Goal: Information Seeking & Learning: Find specific fact

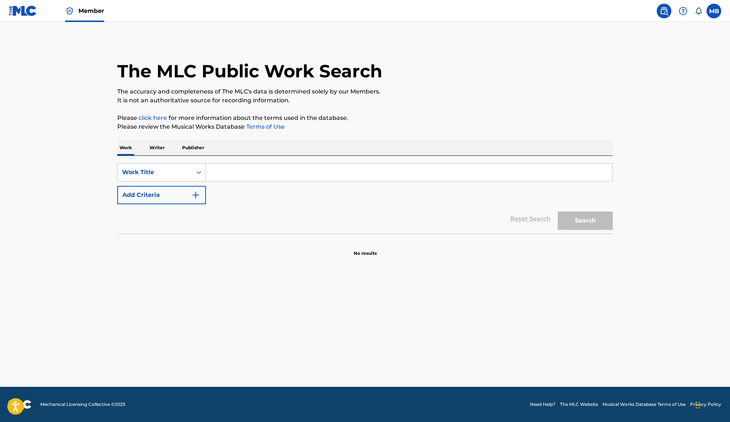
click at [97, 12] on span "Member" at bounding box center [91, 11] width 26 height 8
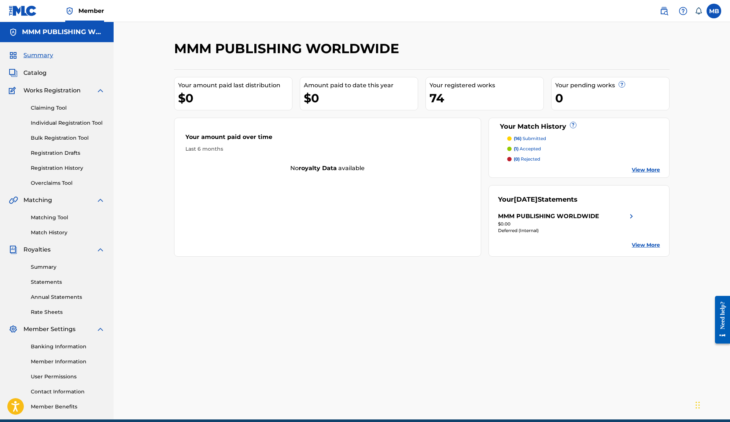
click at [44, 72] on span "Catalog" at bounding box center [34, 73] width 23 height 9
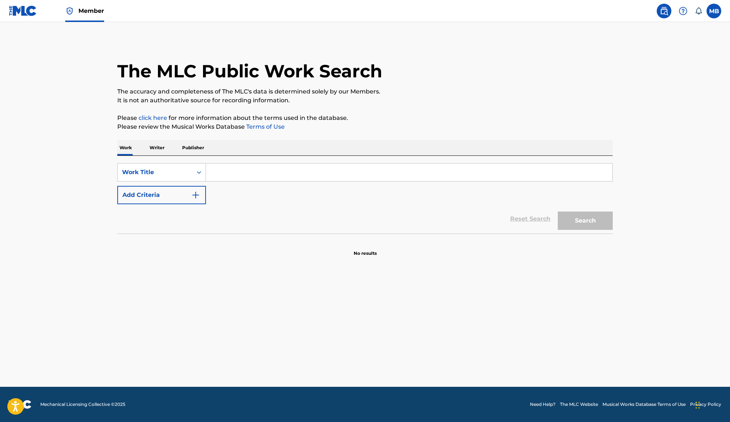
click at [231, 177] on input "Search Form" at bounding box center [409, 172] width 406 height 18
type input "the cheeki breeski song"
click at [558, 211] on button "Search" at bounding box center [585, 220] width 55 height 18
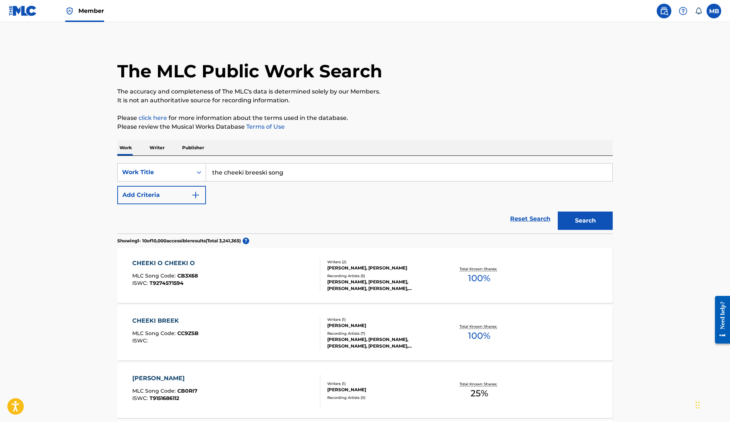
click at [173, 195] on button "Add Criteria" at bounding box center [161, 195] width 89 height 18
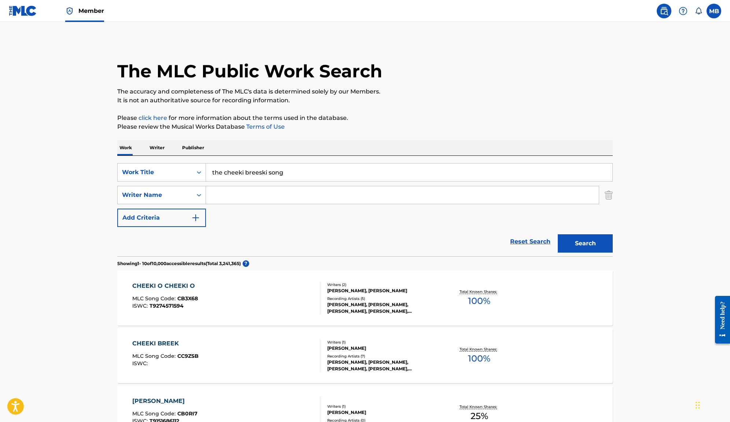
click at [236, 194] on input "Search Form" at bounding box center [402, 195] width 393 height 18
type input "[PERSON_NAME]"
click at [558, 234] on button "Search" at bounding box center [585, 243] width 55 height 18
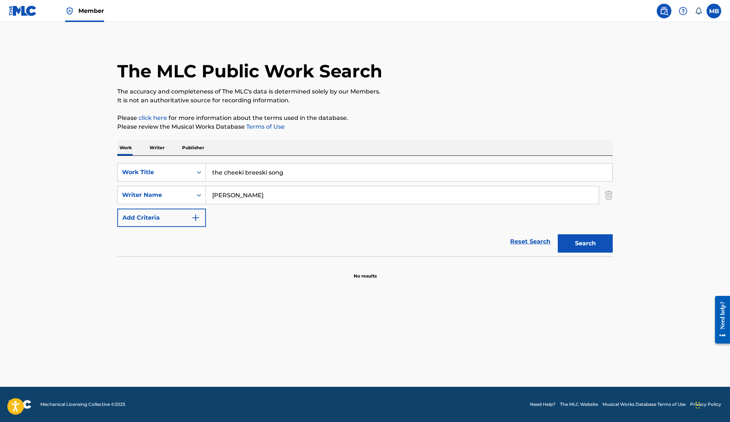
click at [558, 234] on button "Search" at bounding box center [585, 243] width 55 height 18
click at [260, 171] on input "the cheeki breeski song" at bounding box center [409, 172] width 406 height 18
type input "the cheeki breeki song"
click at [558, 234] on button "Search" at bounding box center [585, 243] width 55 height 18
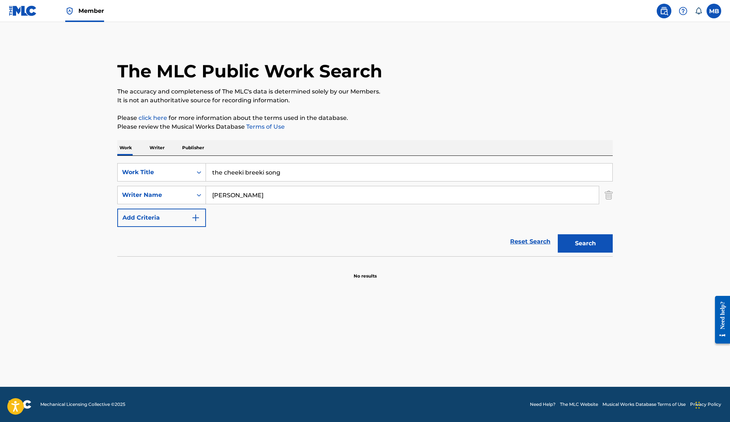
click at [558, 234] on button "Search" at bounding box center [585, 243] width 55 height 18
click at [169, 146] on div "Work Writer Publisher" at bounding box center [364, 147] width 495 height 15
click at [163, 146] on p "Writer" at bounding box center [156, 147] width 19 height 15
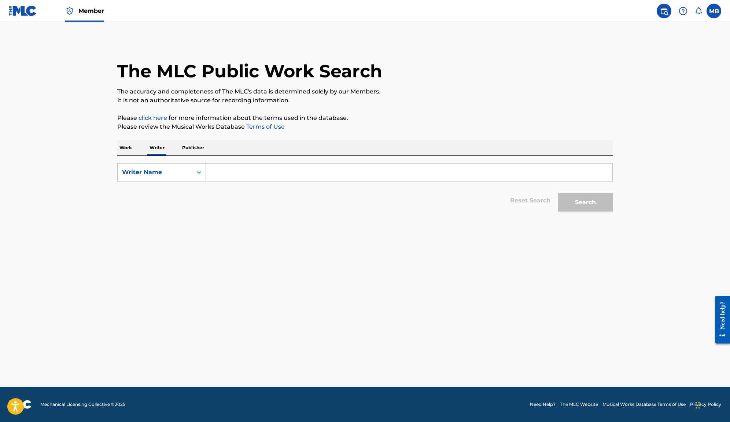
click at [248, 171] on input "Search Form" at bounding box center [409, 172] width 406 height 18
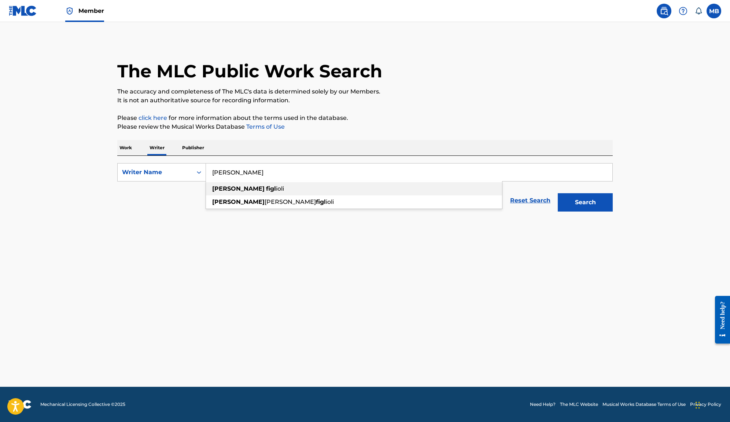
click at [266, 191] on strong "figl" at bounding box center [271, 188] width 10 height 7
type input "jason figlioli"
click at [558, 193] on button "Search" at bounding box center [585, 202] width 55 height 18
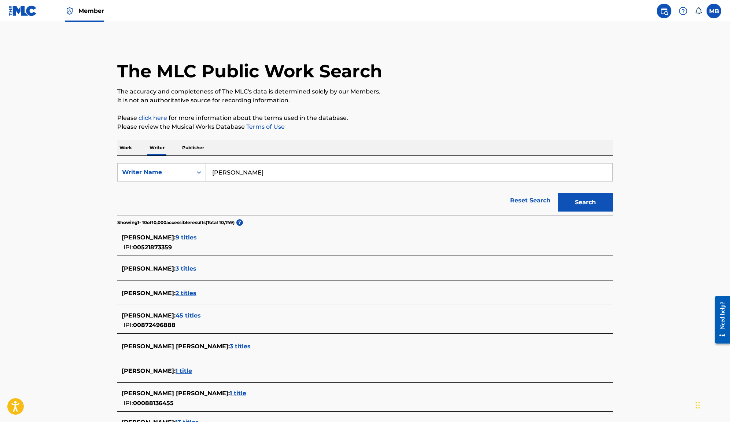
click at [190, 269] on span "3 titles" at bounding box center [185, 268] width 21 height 7
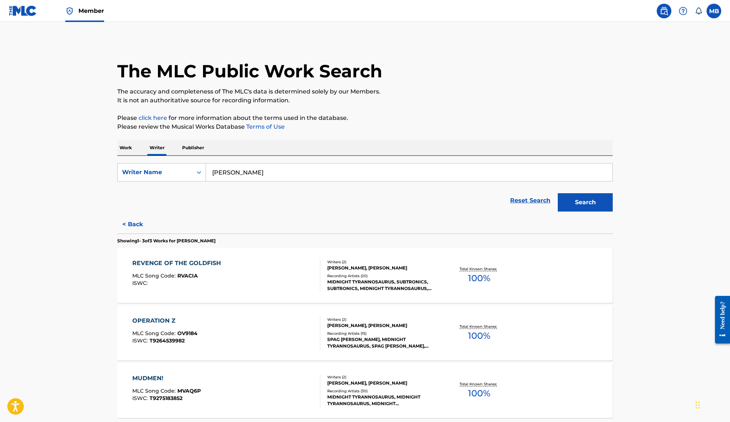
click at [201, 256] on div "REVENGE OF THE GOLDFISH MLC Song Code : RVACIA ISWC : Writers ( 2 ) JASON FIGLI…" at bounding box center [364, 275] width 495 height 55
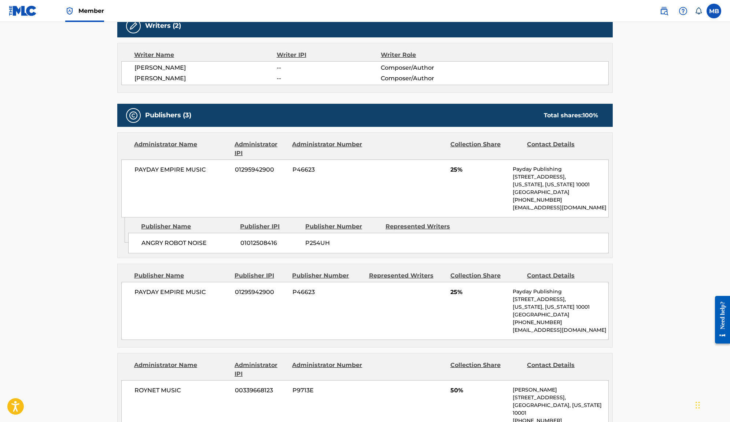
scroll to position [399, 0]
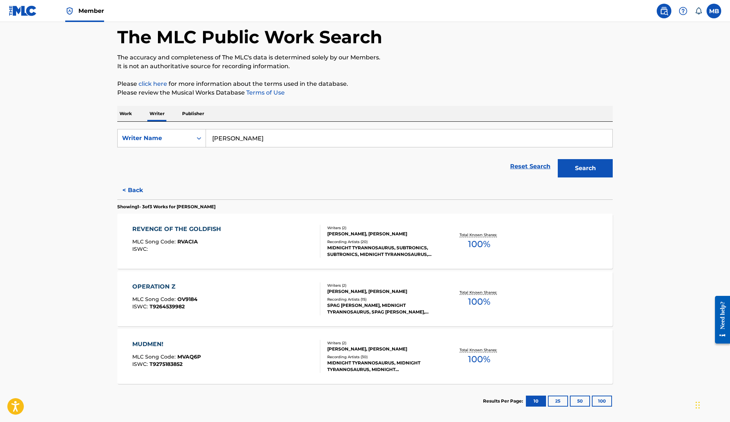
scroll to position [37, 0]
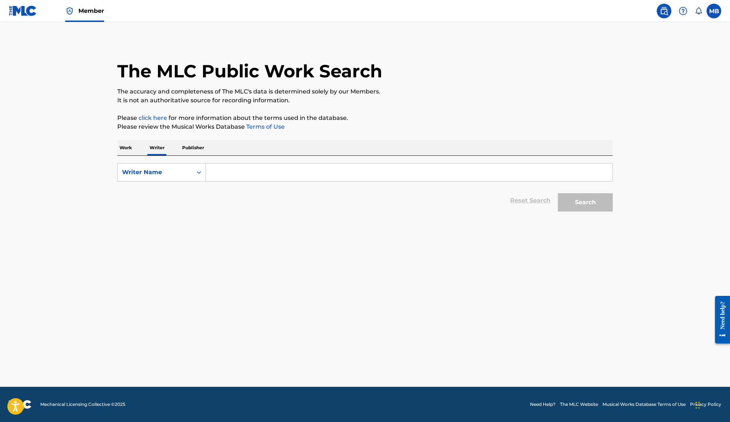
click at [242, 175] on input "Search Form" at bounding box center [409, 172] width 406 height 18
type input "k"
click at [122, 151] on p "Work" at bounding box center [125, 147] width 17 height 15
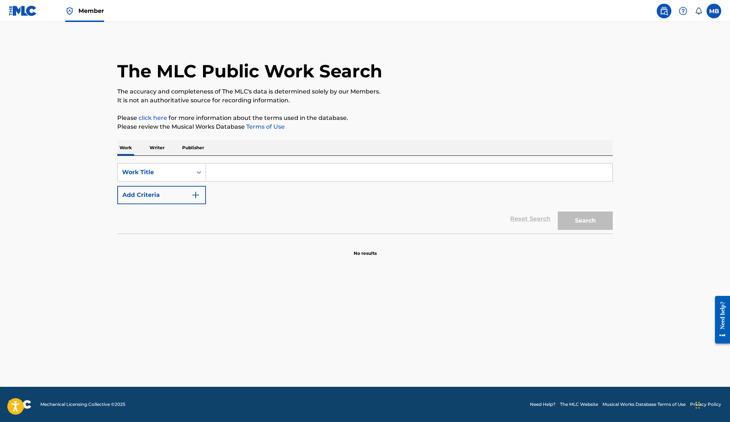
click at [235, 167] on input "Search Form" at bounding box center [409, 172] width 406 height 18
click at [558, 211] on button "Search" at bounding box center [585, 220] width 55 height 18
click at [221, 171] on input "kereberot nimda" at bounding box center [409, 172] width 406 height 18
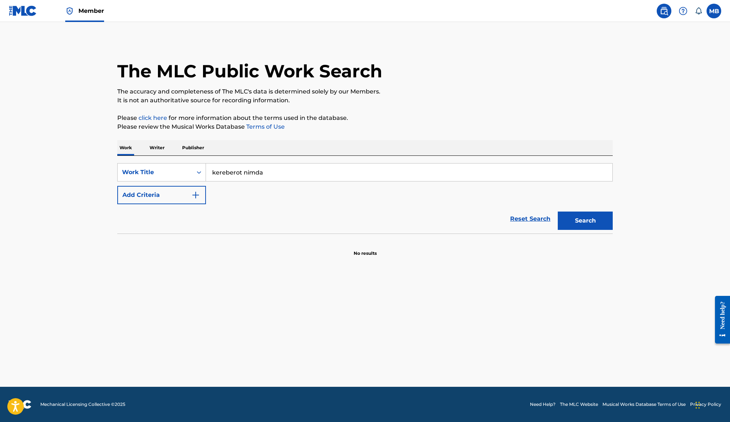
click at [221, 171] on input "kereberot nimda" at bounding box center [409, 172] width 406 height 18
click at [558, 211] on button "Search" at bounding box center [585, 220] width 55 height 18
click at [252, 164] on input "KEREBEROT" at bounding box center [409, 172] width 406 height 18
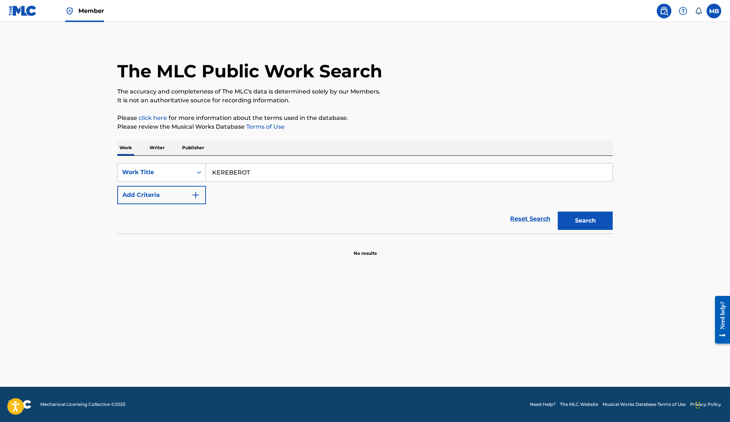
click at [252, 164] on input "KEREBEROT" at bounding box center [409, 172] width 406 height 18
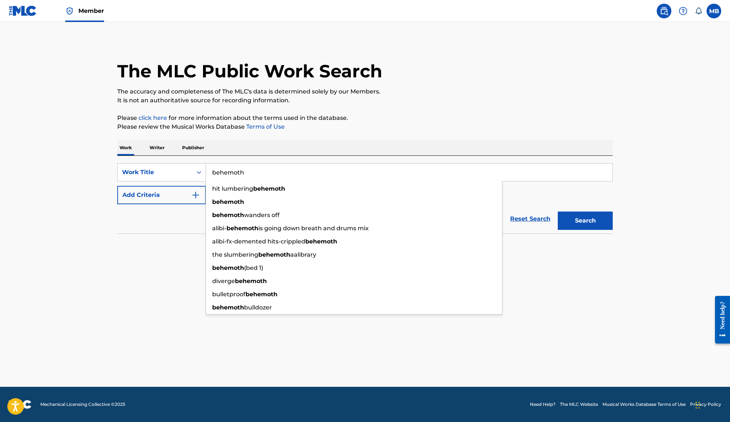
type input "behemoth"
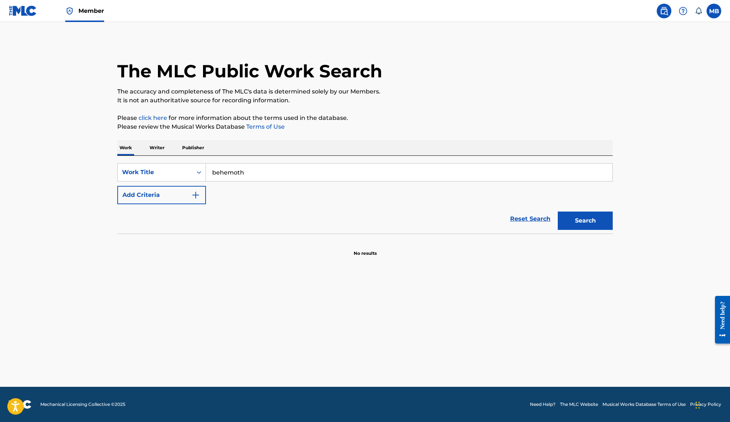
click at [146, 193] on button "Add Criteria" at bounding box center [161, 195] width 89 height 18
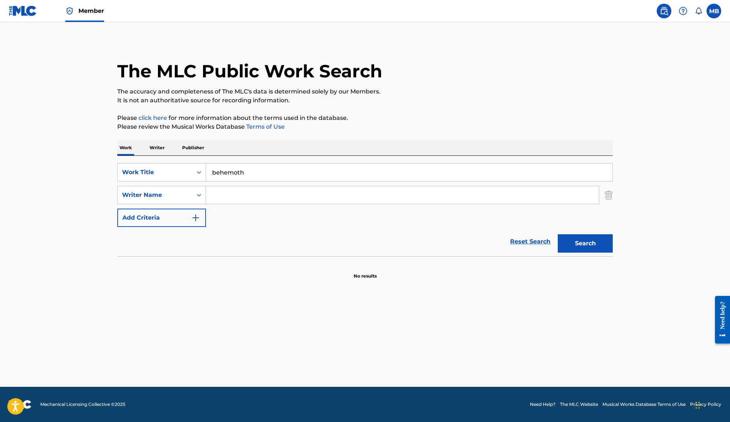
click at [243, 192] on input "Search Form" at bounding box center [402, 195] width 393 height 18
paste input "Danny Howland"
type input "Danny Howland"
click at [558, 234] on button "Search" at bounding box center [585, 243] width 55 height 18
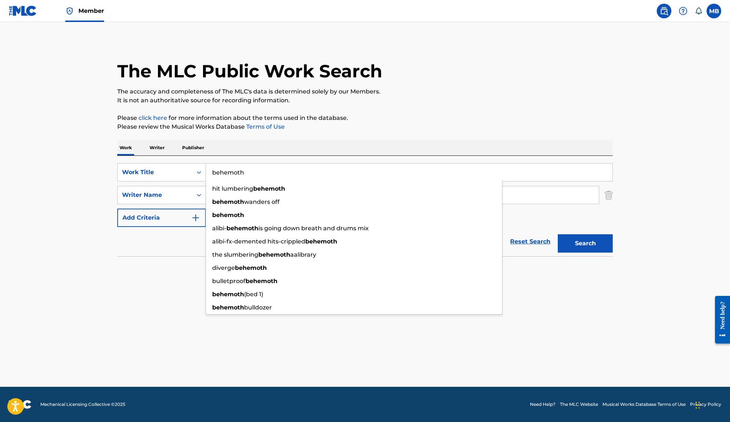
click at [245, 177] on input "behemoth" at bounding box center [409, 172] width 406 height 18
click at [558, 234] on button "Search" at bounding box center [585, 243] width 55 height 18
click at [259, 166] on input "behemoth" at bounding box center [409, 172] width 406 height 18
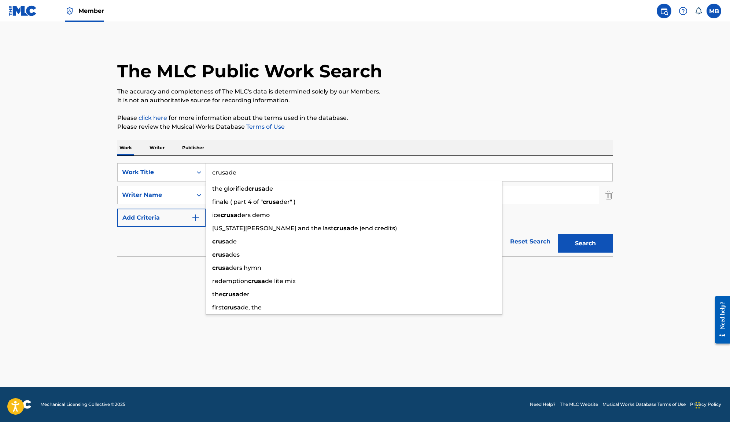
type input "crusade"
click at [558, 234] on button "Search" at bounding box center [585, 243] width 55 height 18
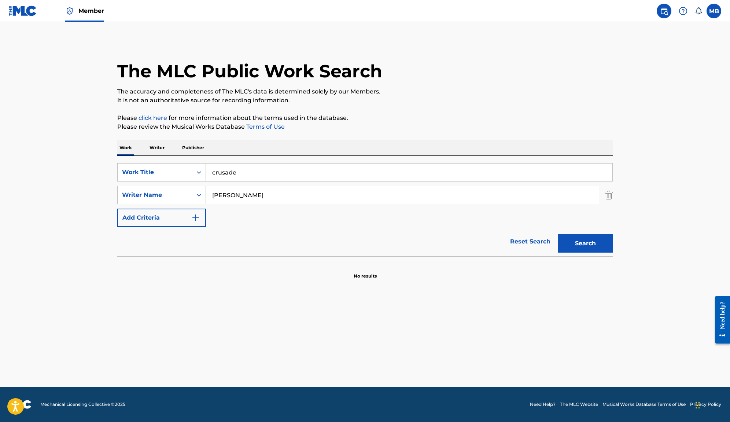
click at [558, 234] on button "Search" at bounding box center [585, 243] width 55 height 18
click at [231, 190] on input "Danny Howland" at bounding box center [402, 195] width 393 height 18
click at [558, 234] on button "Search" at bounding box center [585, 243] width 55 height 18
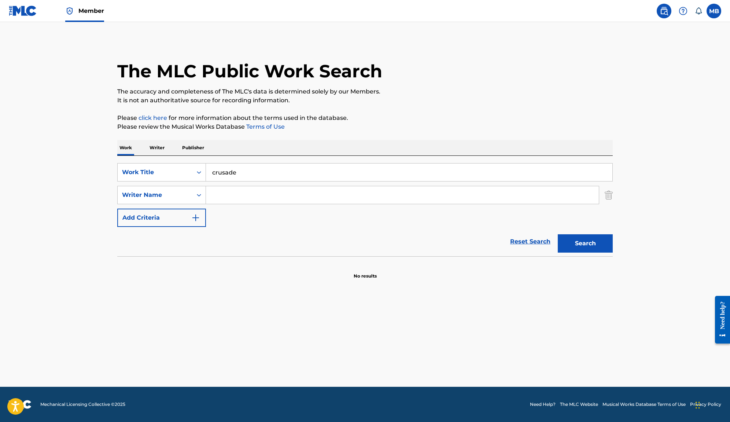
click at [558, 234] on button "Search" at bounding box center [585, 243] width 55 height 18
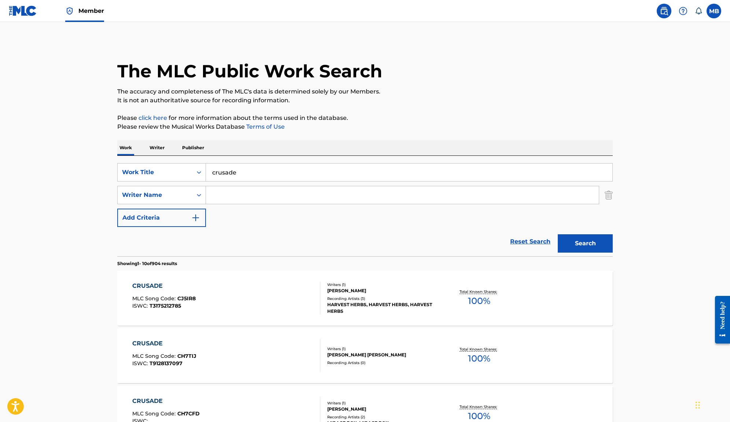
paste input "Daniel James Howland"
type input "Daniel James Howland"
click at [558, 234] on button "Search" at bounding box center [585, 243] width 55 height 18
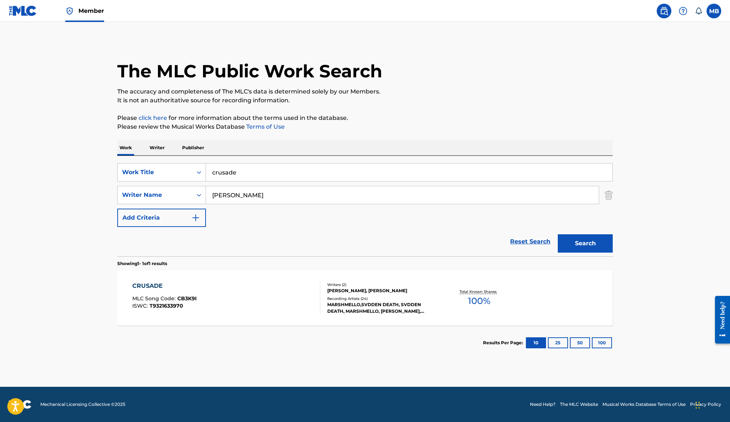
click at [236, 276] on div "CRUSADE MLC Song Code : CB3K9I ISWC : T9321633970 Writers ( 2 ) CHRISTOPHER COM…" at bounding box center [364, 297] width 495 height 55
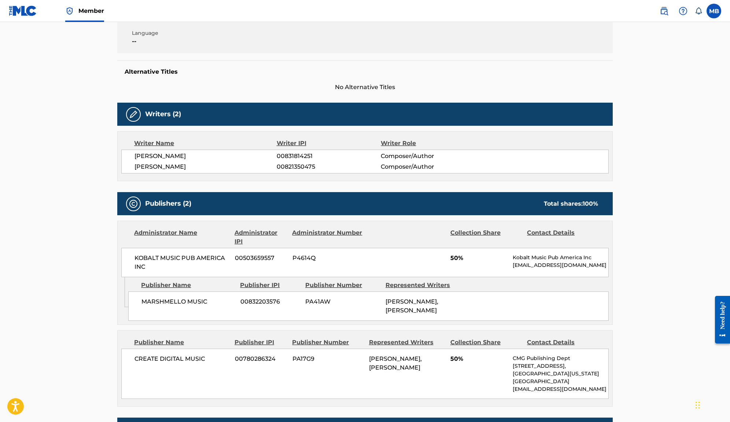
scroll to position [149, 0]
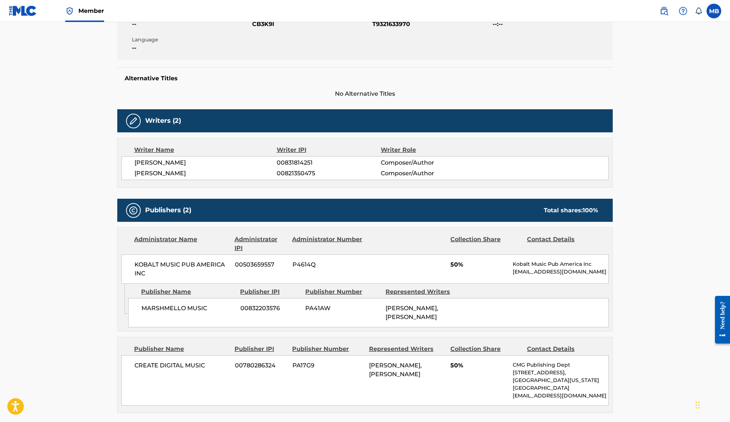
click at [286, 171] on span "00821350475" at bounding box center [329, 173] width 104 height 9
copy span "00821350475"
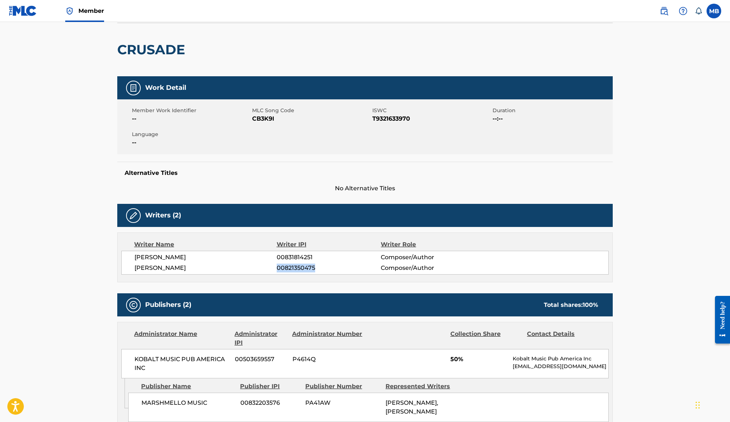
scroll to position [0, 0]
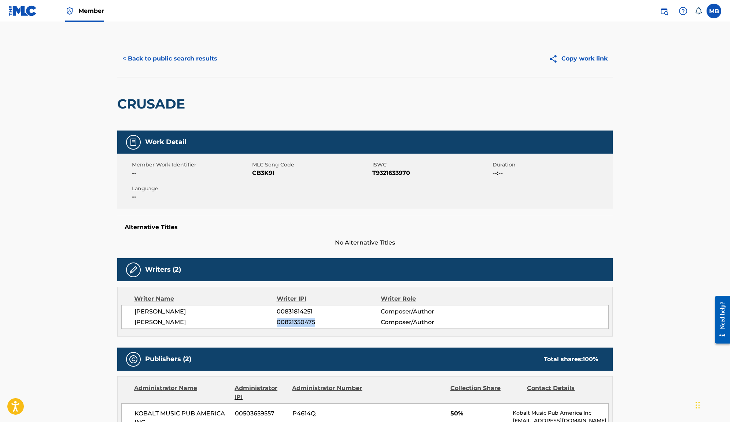
click at [183, 60] on button "< Back to public search results" at bounding box center [169, 58] width 105 height 18
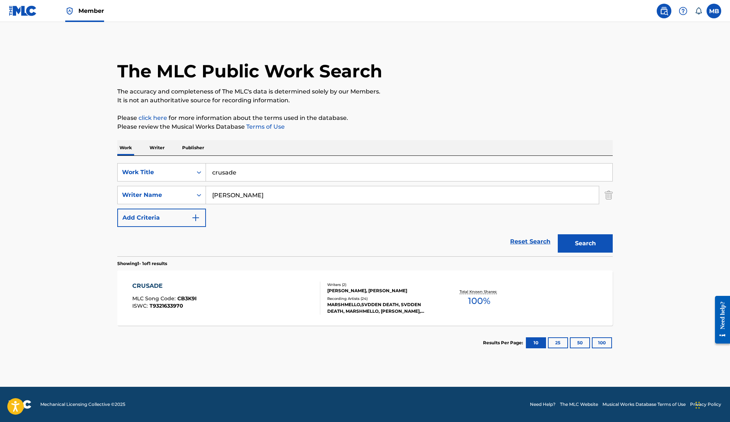
click at [159, 152] on p "Writer" at bounding box center [156, 147] width 19 height 15
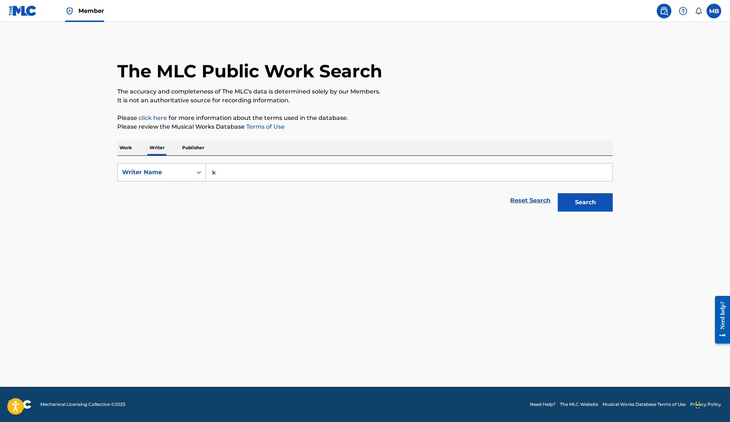
click at [176, 169] on div "Writer Name" at bounding box center [155, 172] width 66 height 9
click at [177, 195] on div "Writer IPI" at bounding box center [162, 190] width 88 height 18
click at [218, 179] on input "Search Form" at bounding box center [409, 172] width 406 height 18
paste input "00821350475"
type input "00821350475"
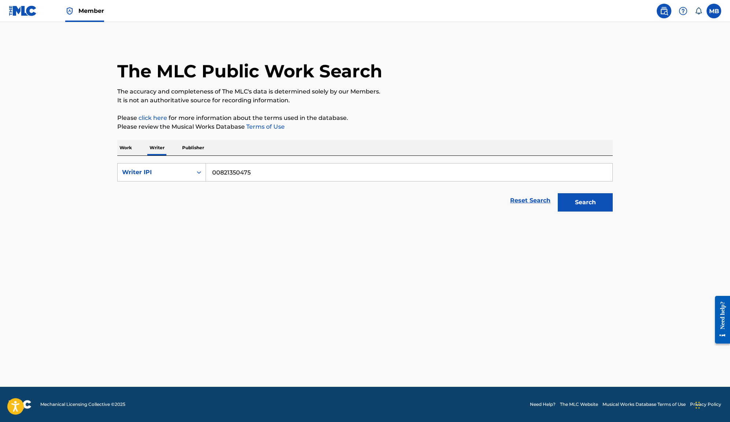
click at [558, 193] on button "Search" at bounding box center [585, 202] width 55 height 18
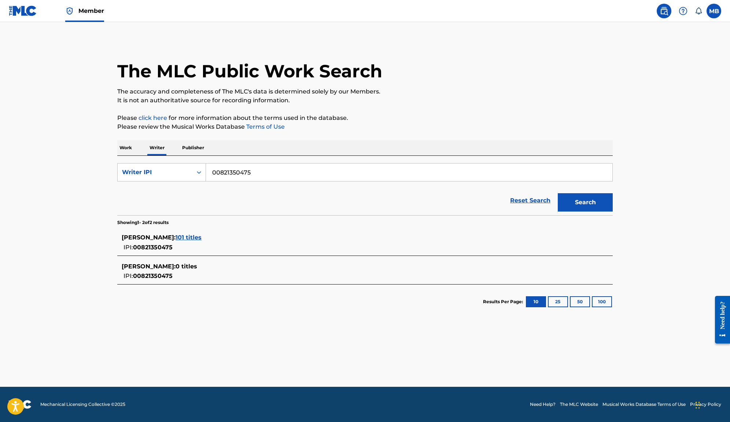
click at [201, 240] on span "101 titles" at bounding box center [188, 237] width 26 height 7
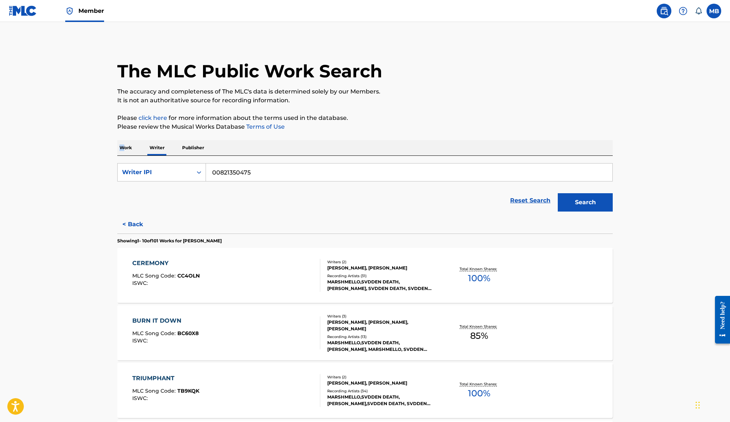
click at [125, 144] on p "Work" at bounding box center [125, 147] width 17 height 15
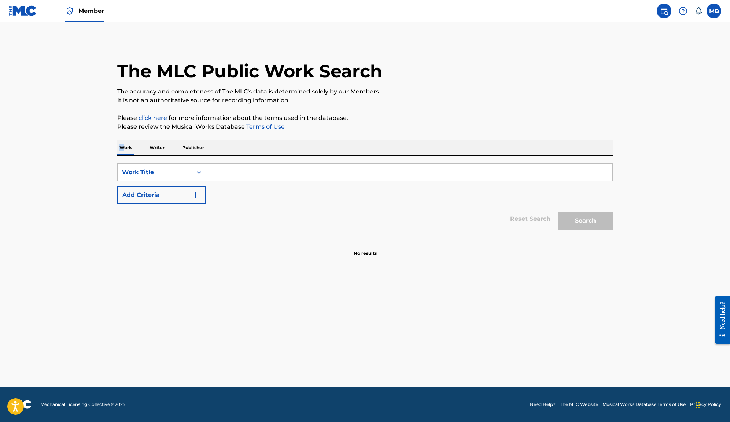
click at [159, 186] on button "Add Criteria" at bounding box center [161, 195] width 89 height 18
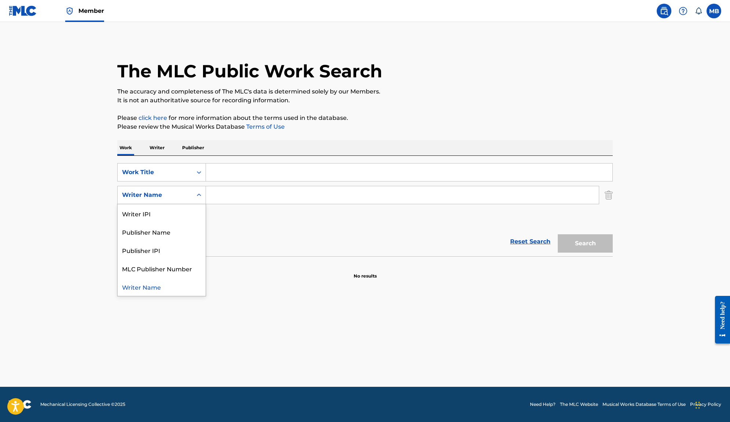
click at [188, 196] on div "Writer Name" at bounding box center [155, 195] width 75 height 14
click at [188, 214] on div "Writer IPI" at bounding box center [162, 213] width 88 height 18
click at [244, 196] on input "Search Form" at bounding box center [402, 195] width 393 height 18
paste input "00821350475"
type input "00821350475"
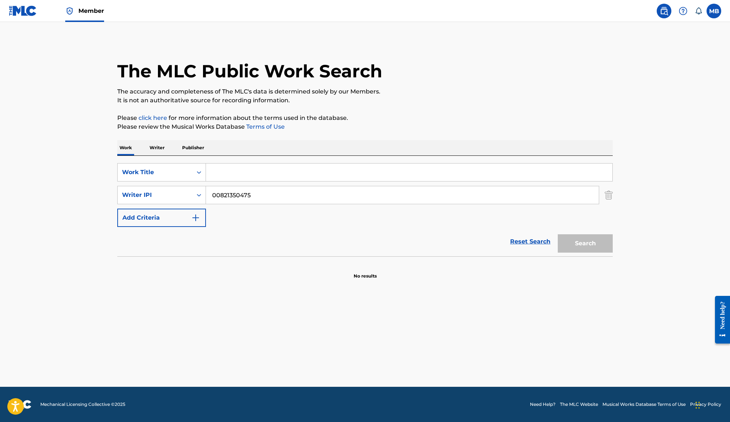
click at [227, 173] on input "Search Form" at bounding box center [409, 172] width 406 height 18
type input "kereberot"
click at [558, 234] on button "Search" at bounding box center [585, 243] width 55 height 18
click at [229, 173] on input "kereberot" at bounding box center [409, 172] width 406 height 18
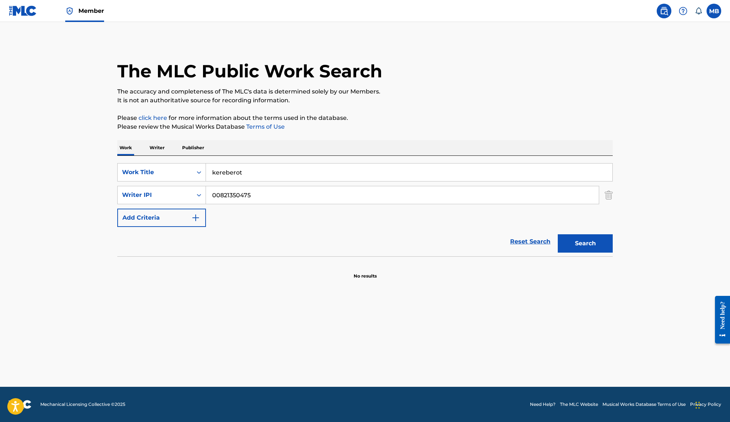
click at [229, 173] on input "kereberot" at bounding box center [409, 172] width 406 height 18
click at [156, 146] on p "Writer" at bounding box center [156, 147] width 19 height 15
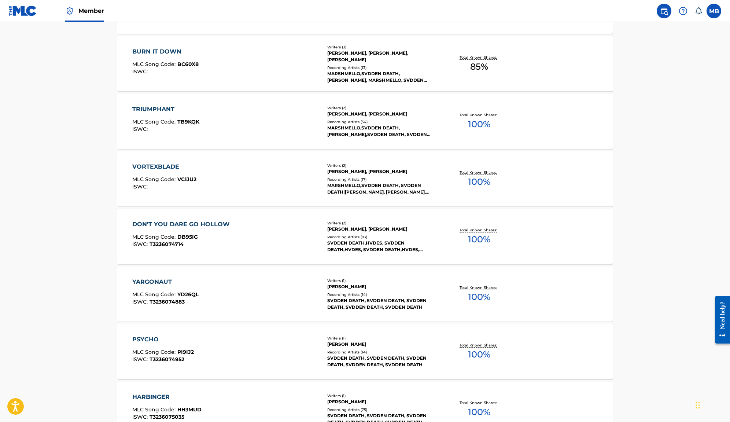
scroll to position [475, 0]
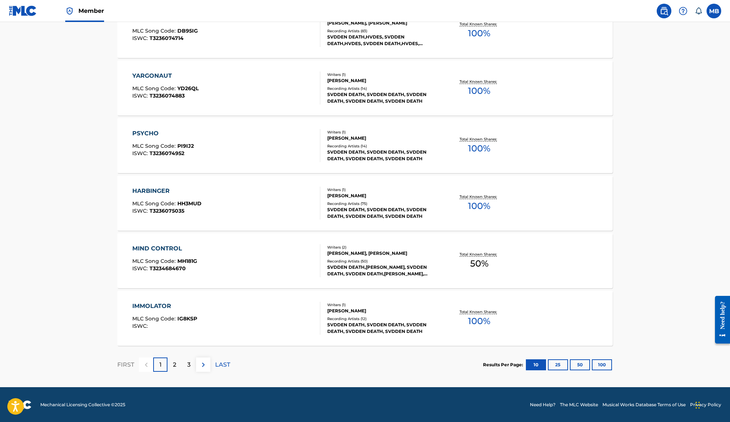
click at [552, 365] on button "25" at bounding box center [558, 364] width 20 height 11
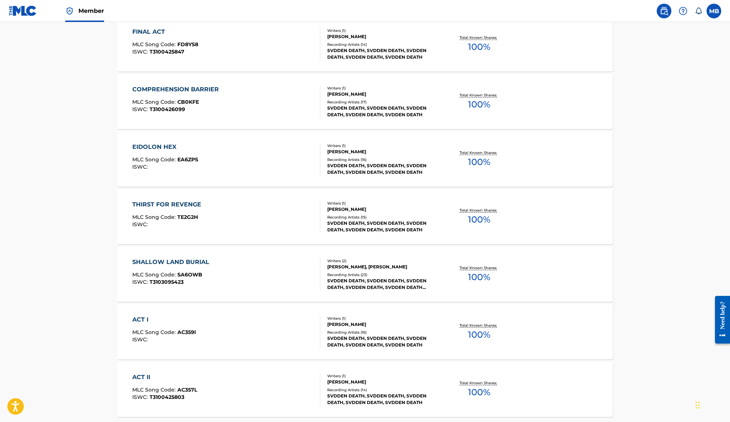
scroll to position [1338, 0]
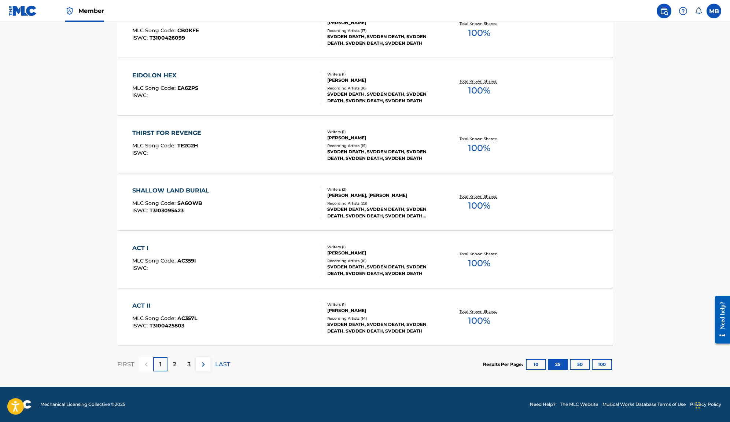
click at [596, 364] on button "100" at bounding box center [602, 364] width 20 height 11
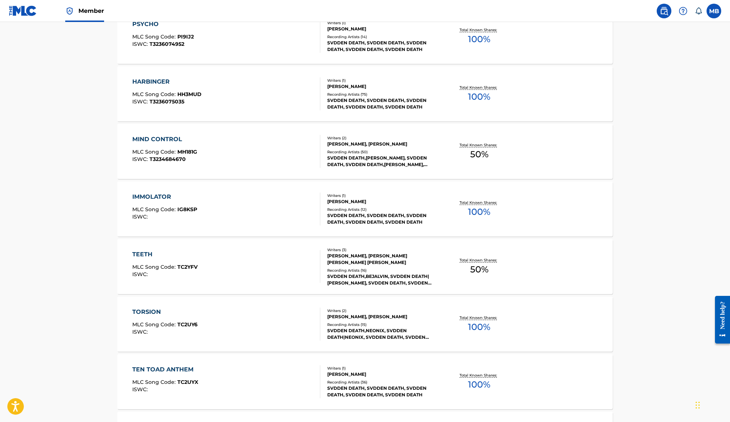
scroll to position [0, 0]
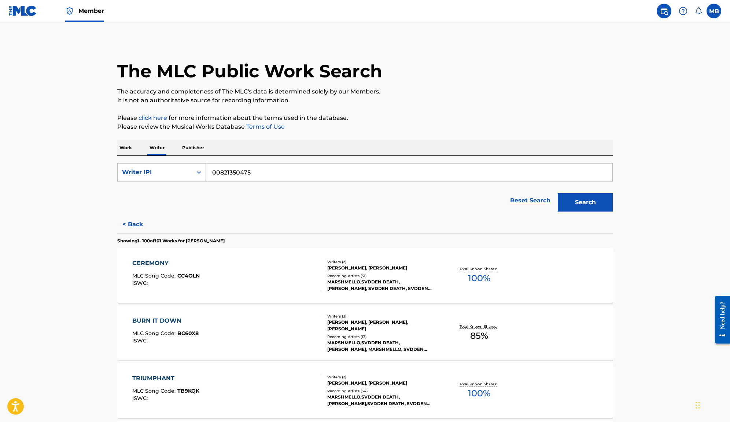
click at [130, 150] on p "Work" at bounding box center [125, 147] width 17 height 15
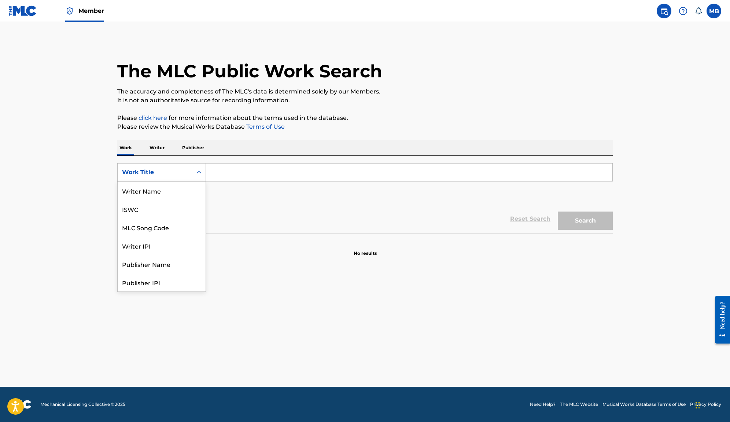
click at [169, 171] on div "Work Title" at bounding box center [155, 172] width 66 height 9
click at [232, 188] on div "SearchWithCriteriaad831780-3981-4a29-ac93-be5a138de41f Work Title Add Criteria" at bounding box center [364, 183] width 495 height 41
click at [223, 175] on input "Search Form" at bounding box center [409, 172] width 406 height 18
click at [182, 175] on div "Work Title" at bounding box center [155, 172] width 66 height 9
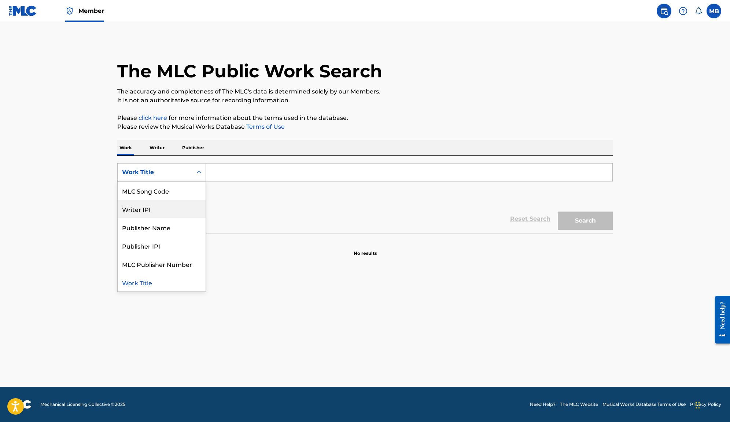
click at [181, 205] on div "Writer IPI" at bounding box center [162, 209] width 88 height 18
click at [243, 167] on input "Search Form" at bounding box center [409, 172] width 406 height 18
paste input "00821350475"
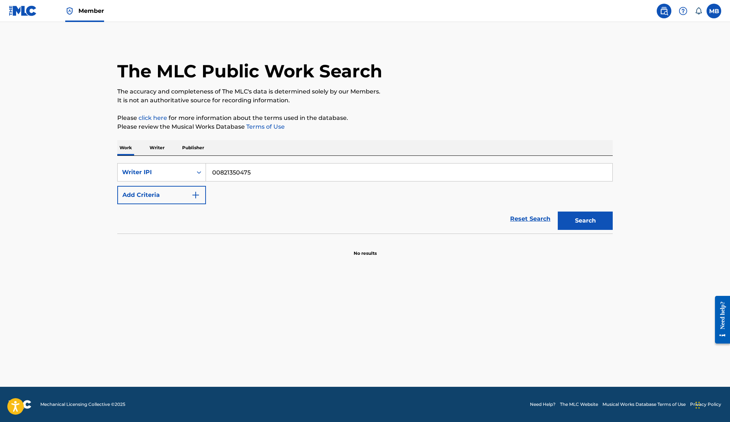
type input "00821350475"
click at [181, 196] on button "Add Criteria" at bounding box center [161, 195] width 89 height 18
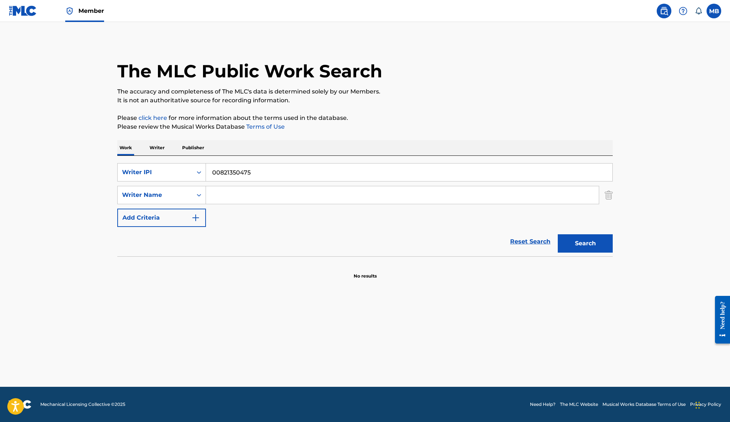
click at [226, 194] on input "Search Form" at bounding box center [402, 195] width 393 height 18
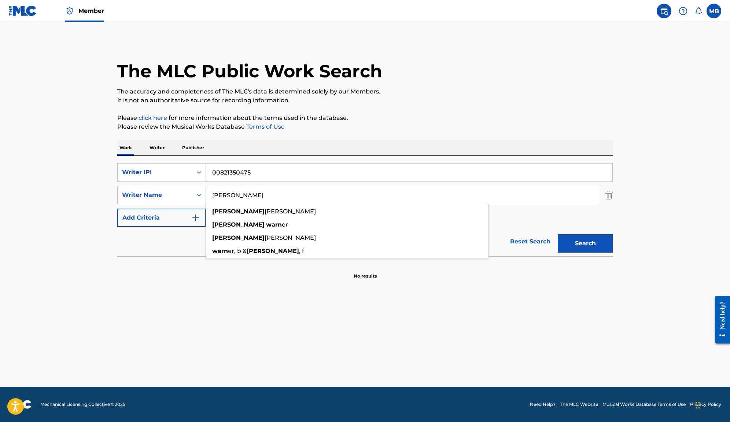
type input "Barney warner"
click at [558, 234] on button "Search" at bounding box center [585, 243] width 55 height 18
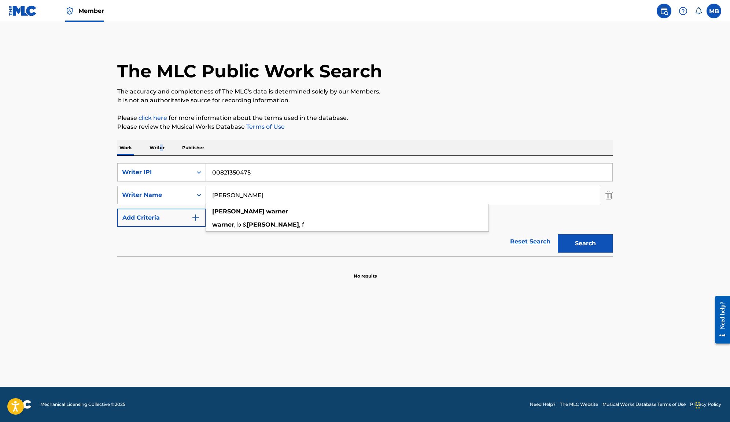
click at [161, 144] on p "Writer" at bounding box center [156, 147] width 19 height 15
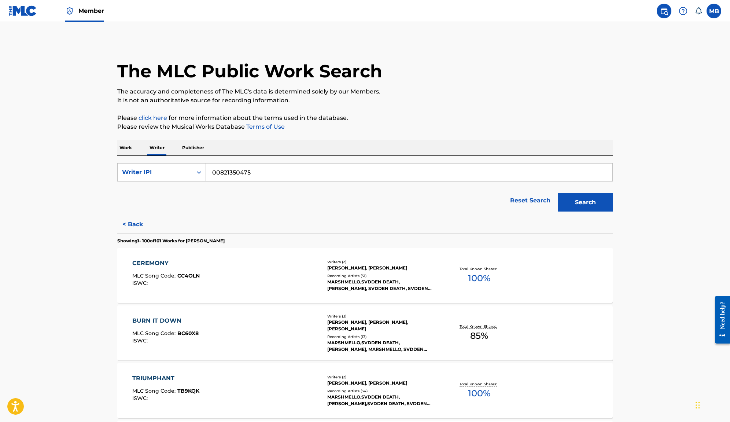
click at [228, 172] on input "00821350475" at bounding box center [409, 172] width 406 height 18
click at [171, 177] on div "Writer IPI" at bounding box center [155, 172] width 75 height 14
click at [172, 184] on div "Writer Name" at bounding box center [162, 190] width 88 height 18
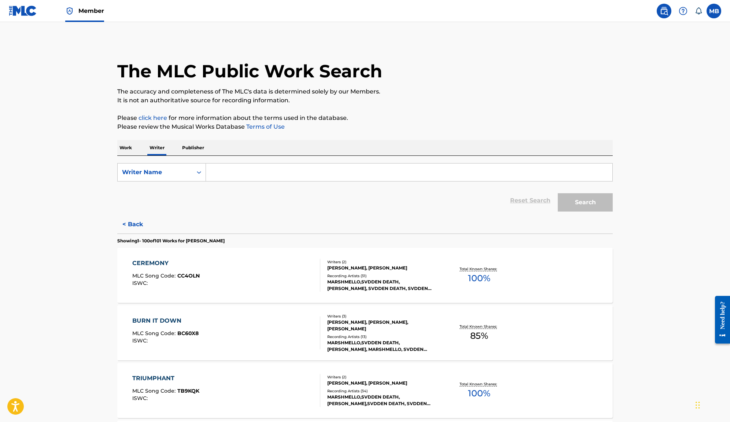
click at [225, 178] on input "Search Form" at bounding box center [409, 172] width 406 height 18
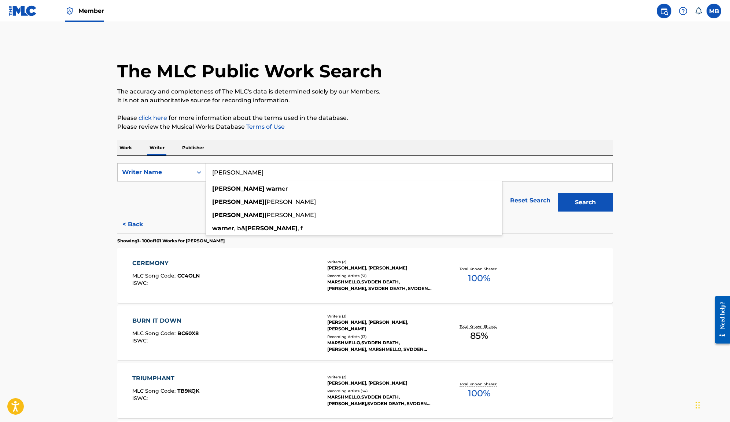
type input "[PERSON_NAME]"
click at [558, 193] on button "Search" at bounding box center [585, 202] width 55 height 18
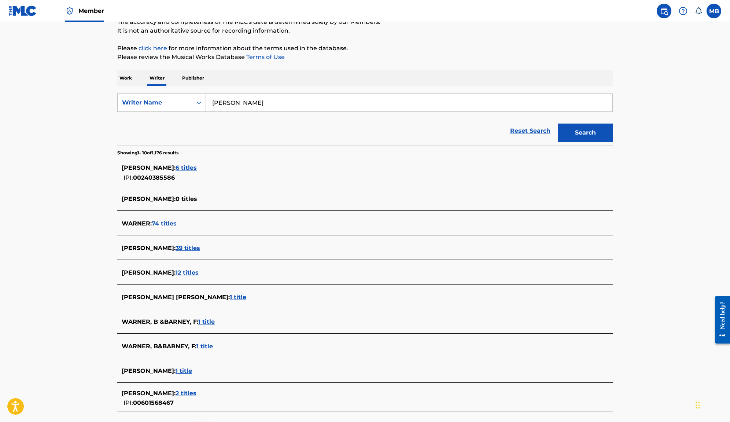
scroll to position [71, 0]
click at [190, 366] on span "1 title" at bounding box center [183, 369] width 16 height 7
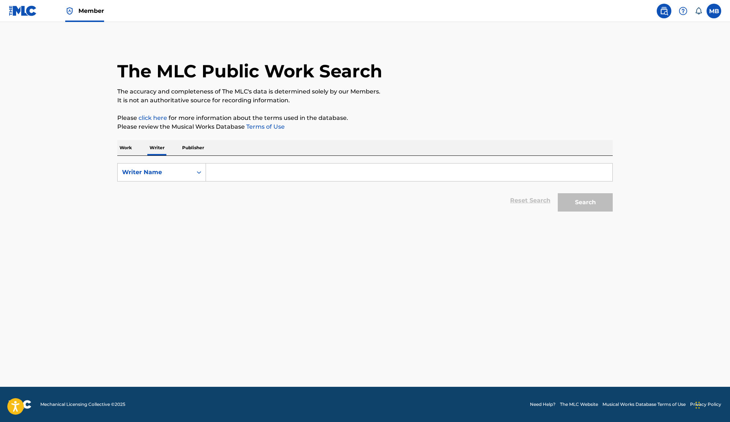
click at [129, 146] on p "Work" at bounding box center [125, 147] width 17 height 15
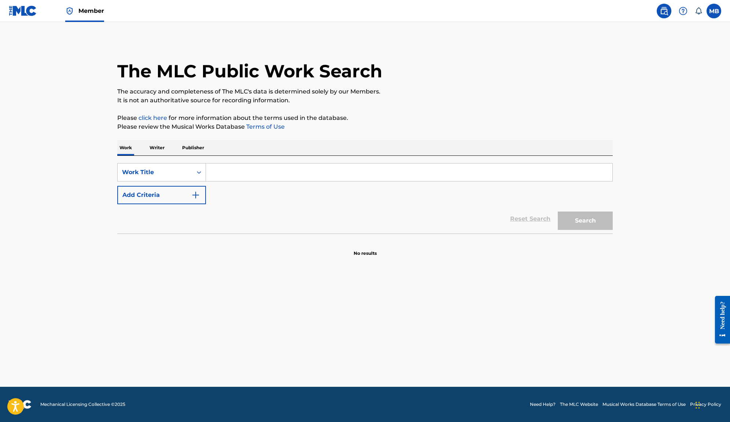
click at [218, 177] on input "Search Form" at bounding box center [409, 172] width 406 height 18
click at [159, 141] on p "Writer" at bounding box center [156, 147] width 19 height 15
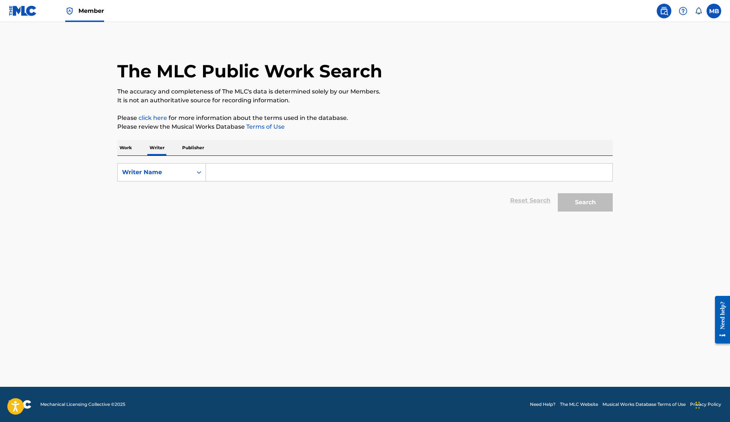
click at [225, 167] on input "Search Form" at bounding box center [409, 172] width 406 height 18
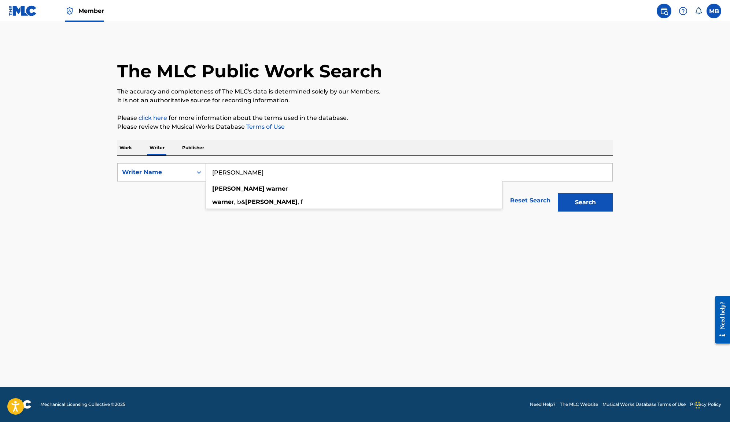
type input "[PERSON_NAME]"
click at [558, 193] on button "Search" at bounding box center [585, 202] width 55 height 18
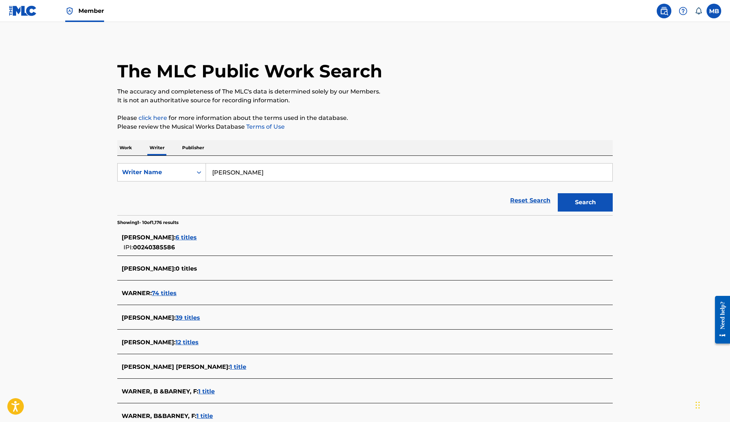
scroll to position [135, 0]
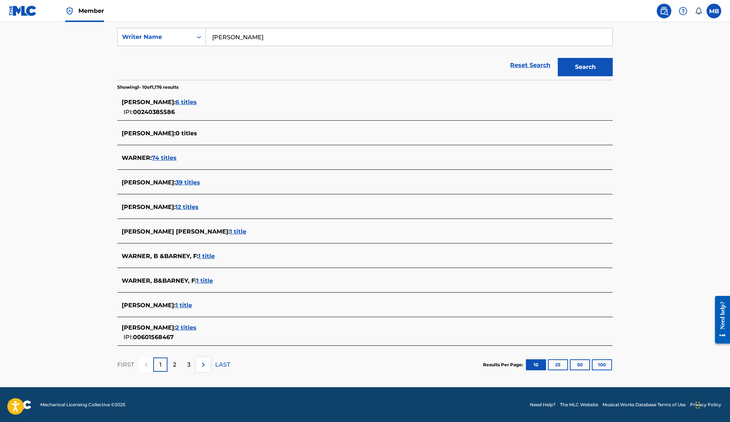
click at [192, 301] on span "1 title" at bounding box center [183, 304] width 16 height 7
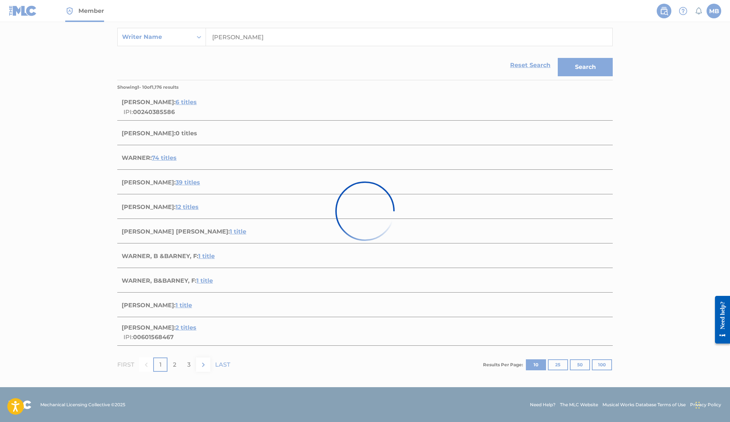
scroll to position [0, 0]
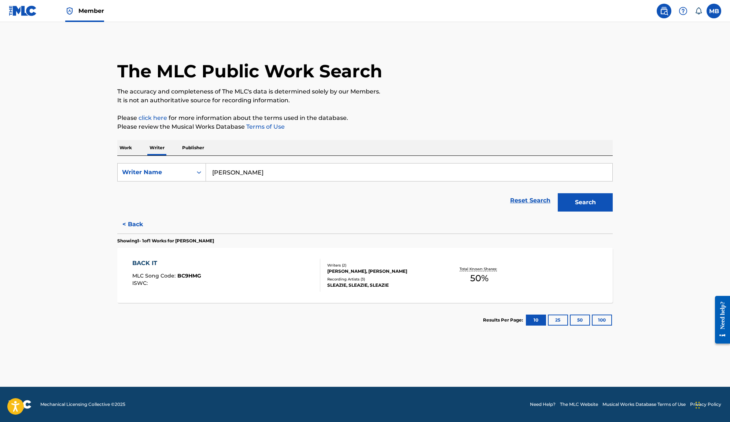
click at [195, 299] on div "BACK IT MLC Song Code : BC9HMG ISWC : Writers ( 2 ) [PERSON_NAME], [PERSON_NAME…" at bounding box center [364, 275] width 495 height 55
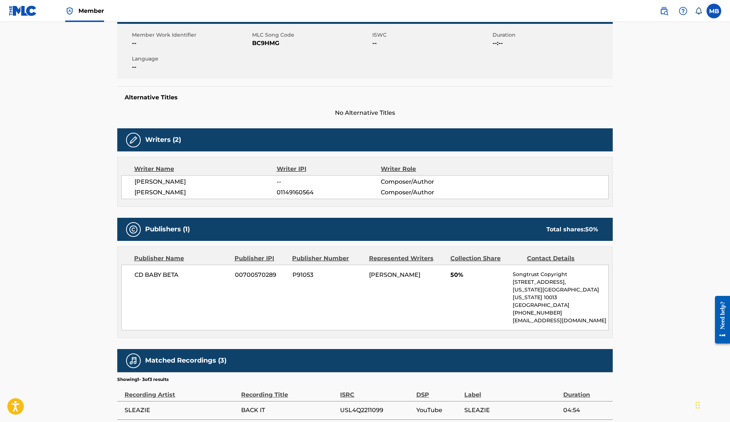
scroll to position [63, 0]
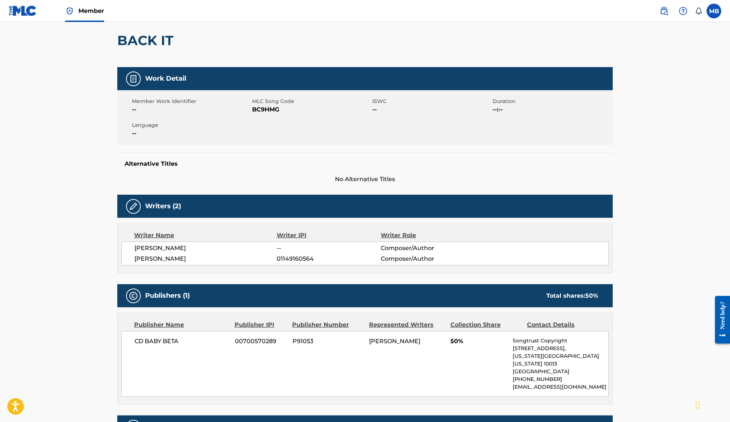
click at [656, 7] on span at bounding box center [678, 11] width 45 height 15
click at [659, 10] on img at bounding box center [663, 11] width 9 height 9
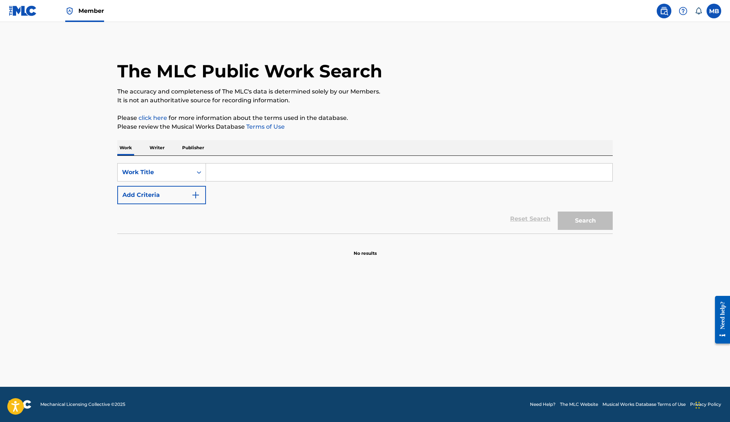
click at [227, 178] on input "Search Form" at bounding box center [409, 172] width 406 height 18
type input "kereberot"
click at [558, 211] on button "Search" at bounding box center [585, 220] width 55 height 18
click at [227, 178] on input "kereberot" at bounding box center [409, 172] width 406 height 18
click at [558, 211] on button "Search" at bounding box center [585, 220] width 55 height 18
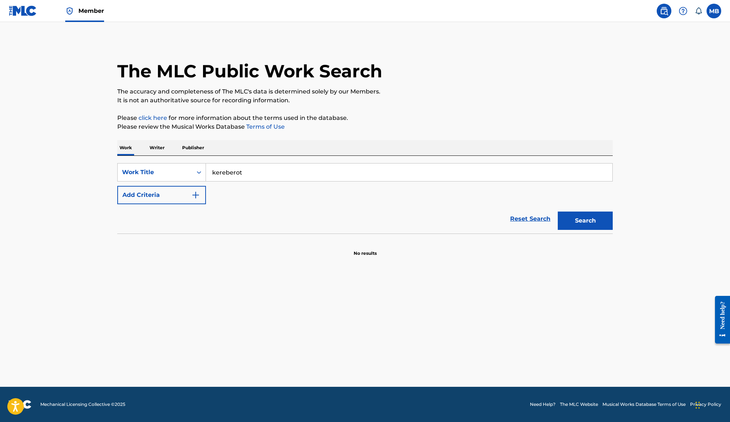
click at [252, 170] on input "kereberot" at bounding box center [409, 172] width 406 height 18
click at [558, 211] on button "Search" at bounding box center [585, 220] width 55 height 18
